Goal: Task Accomplishment & Management: Complete application form

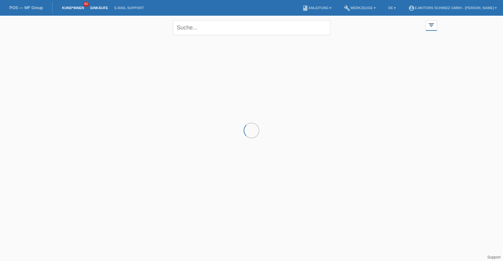
click at [101, 9] on link "Einkäufe" at bounding box center [99, 8] width 24 height 4
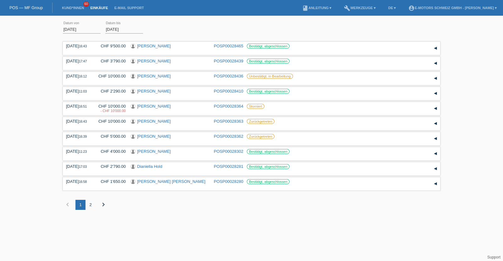
click at [72, 10] on li "Kund*innen 60" at bounding box center [73, 8] width 28 height 16
click at [72, 8] on link "Kund*innen" at bounding box center [73, 8] width 28 height 4
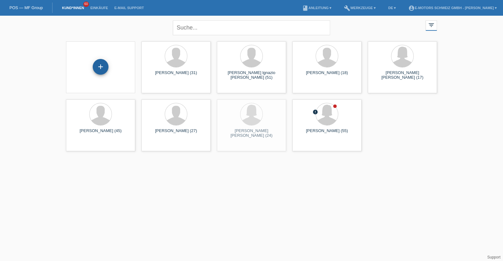
click at [100, 70] on div "+" at bounding box center [100, 67] width 15 height 11
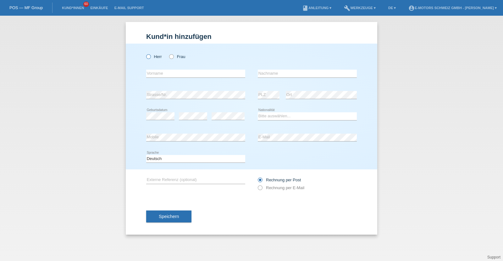
click at [152, 58] on label "Herr" at bounding box center [154, 56] width 16 height 5
click at [150, 58] on input "Herr" at bounding box center [148, 56] width 4 height 4
radio input "true"
click at [161, 74] on input "text" at bounding box center [195, 74] width 99 height 8
paste input "Nikolic"
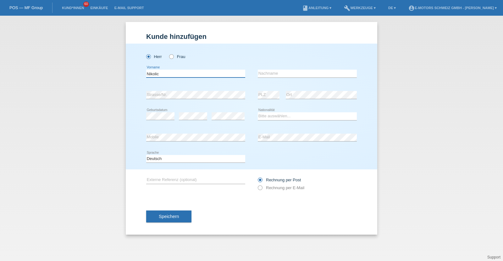
type input "Nikolic"
click at [261, 75] on input "text" at bounding box center [307, 74] width 99 height 8
paste input "Viktorijo"
type input "Viktorijo"
click at [281, 112] on div "Bitte auswählen... Schweiz Deutschland Liechtenstein Österreich ------------ Af…" at bounding box center [307, 116] width 99 height 21
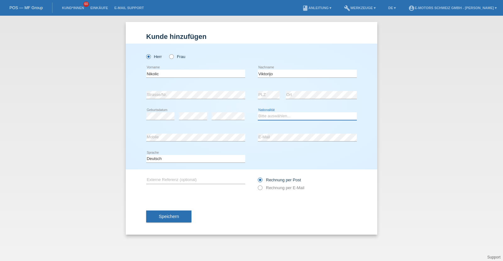
click at [281, 114] on select "Bitte auswählen... Schweiz Deutschland Liechtenstein Österreich ------------ Af…" at bounding box center [307, 117] width 99 height 8
select select "RS"
click at [258, 113] on select "Bitte auswählen... Schweiz Deutschland Liechtenstein Österreich ------------ Af…" at bounding box center [307, 117] width 99 height 8
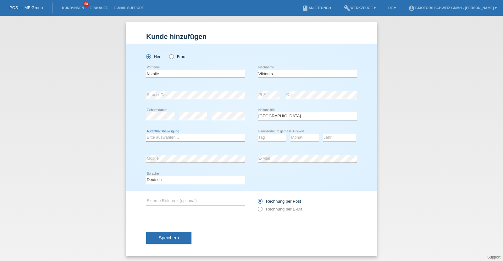
click at [176, 138] on select "Bitte auswählen... C B B - Flüchtlingsstatus Andere" at bounding box center [195, 138] width 99 height 8
select select "C"
click at [146, 134] on select "Bitte auswählen... C B B - Flüchtlingsstatus Andere" at bounding box center [195, 138] width 99 height 8
click at [269, 137] on select "Tag 01 02 03 04 05 06 07 08 09 10 11" at bounding box center [272, 138] width 28 height 8
select select "17"
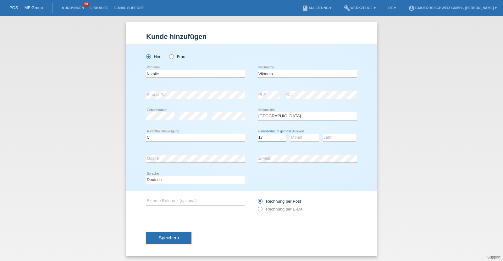
click at [258, 134] on select "Tag 01 02 03 04 05 06 07 08 09 10 11" at bounding box center [272, 138] width 28 height 8
click at [305, 137] on select "Monat 01 02 03 04 05 06 07 08 09 10 11" at bounding box center [304, 138] width 28 height 8
select select "10"
click at [290, 134] on select "Monat 01 02 03 04 05 06 07 08 09 10 11" at bounding box center [304, 138] width 28 height 8
click at [337, 138] on select "Jahr 2025 2024 2023 2022 2021 2020 2019 2018 2017 2016 2015 2014 2013 2012 2011…" at bounding box center [339, 138] width 33 height 8
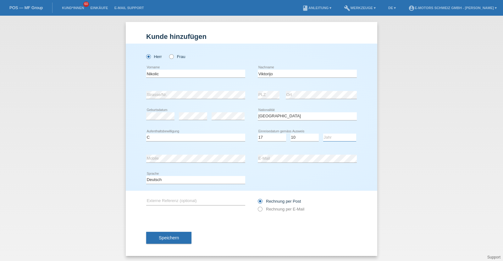
select select "1992"
click at [323, 134] on select "Jahr 2025 2024 2023 2022 2021 2020 2019 2018 2017 2016 2015 2014 2013 2012 2011…" at bounding box center [339, 138] width 33 height 8
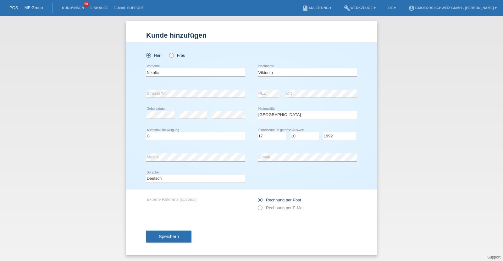
click at [225, 109] on div "error" at bounding box center [228, 115] width 33 height 21
click at [177, 238] on button "Speichern" at bounding box center [168, 237] width 45 height 12
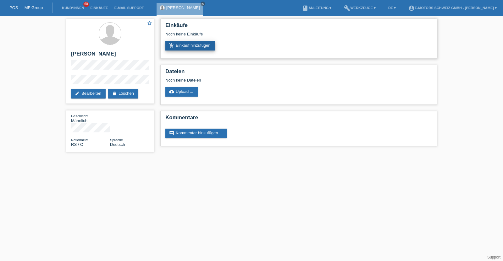
click at [193, 48] on link "add_shopping_cart Einkauf hinzufügen" at bounding box center [190, 45] width 50 height 9
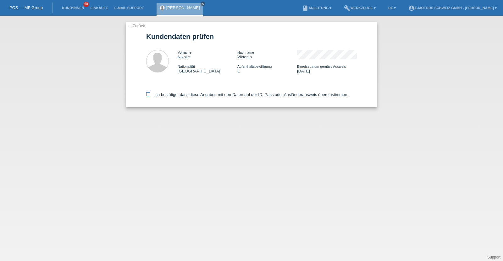
click at [181, 93] on label "Ich bestätige, dass diese Angaben mit den Daten auf der ID, Pass oder Ausländer…" at bounding box center [247, 94] width 202 height 5
click at [150, 93] on input "Ich bestätige, dass diese Angaben mit den Daten auf der ID, Pass oder Ausländer…" at bounding box center [148, 94] width 4 height 4
checkbox input "true"
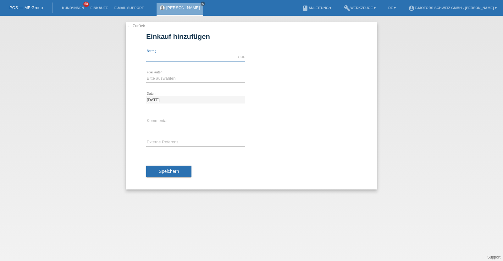
click at [183, 59] on input "text" at bounding box center [195, 57] width 99 height 8
type input "10000.00"
click at [170, 77] on select "Bitte auswählen 12 Raten 24 Raten 36 Raten 48 Raten" at bounding box center [195, 79] width 99 height 8
select select "214"
click at [146, 75] on select "Bitte auswählen 12 Raten 24 Raten 36 Raten 48 Raten" at bounding box center [195, 79] width 99 height 8
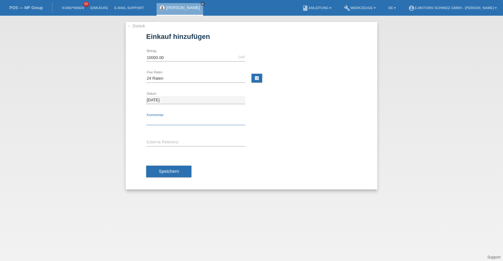
click at [177, 120] on input "text" at bounding box center [195, 122] width 99 height 8
type input "KENAN"
click at [163, 172] on span "Speichern" at bounding box center [169, 171] width 20 height 5
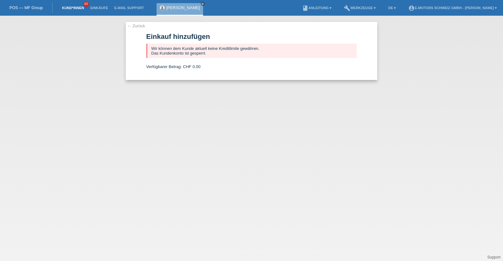
click at [66, 9] on link "Kund*innen" at bounding box center [73, 8] width 28 height 4
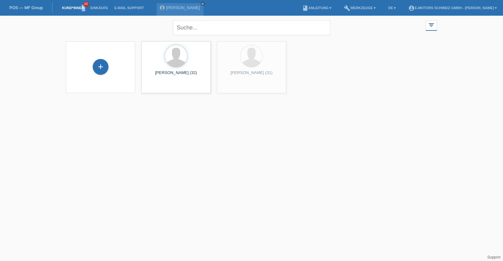
click at [83, 3] on span "60" at bounding box center [86, 4] width 6 height 5
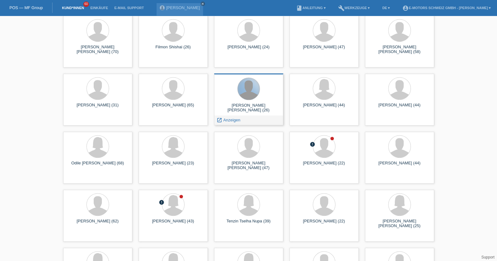
scroll to position [432, 0]
